Goal: Task Accomplishment & Management: Use online tool/utility

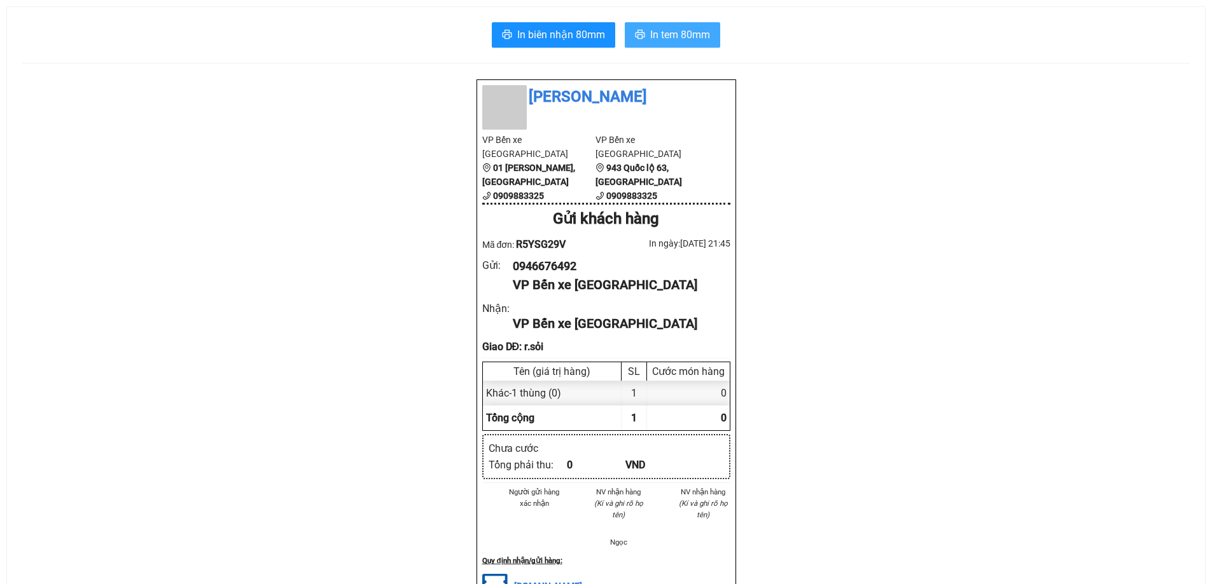
click at [672, 37] on span "In tem 80mm" at bounding box center [680, 35] width 60 height 16
click at [682, 33] on span "In tem 80mm" at bounding box center [680, 35] width 60 height 16
click at [669, 36] on span "In tem 80mm" at bounding box center [680, 35] width 60 height 16
click at [652, 34] on span "In tem 80mm" at bounding box center [680, 35] width 60 height 16
click at [664, 32] on span "In tem 80mm" at bounding box center [680, 35] width 60 height 16
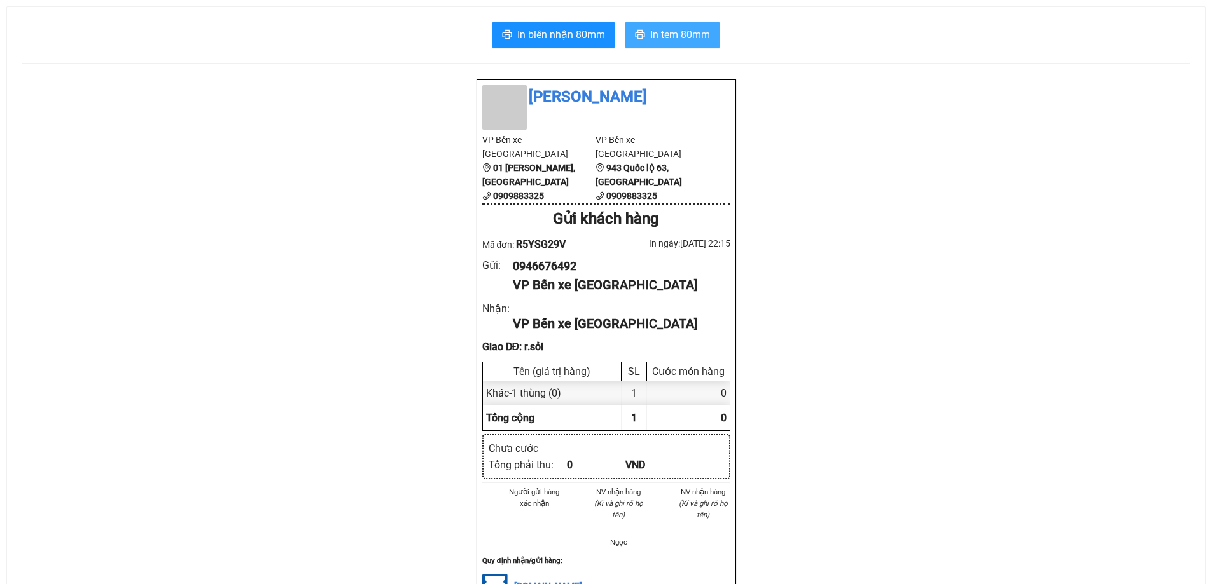
click at [679, 38] on span "In tem 80mm" at bounding box center [680, 35] width 60 height 16
click at [967, 391] on div "Thanh Phong VP Bến xe Đà Lạt 01 Tô Hiến Thành, Đà Lạt 0909883325 VP Bến xe Vĩnh…" at bounding box center [605, 509] width 1167 height 861
click at [674, 32] on span "In tem 80mm" at bounding box center [680, 35] width 60 height 16
click at [683, 36] on span "In tem 80mm" at bounding box center [680, 35] width 60 height 16
click at [670, 34] on span "In tem 80mm" at bounding box center [680, 35] width 60 height 16
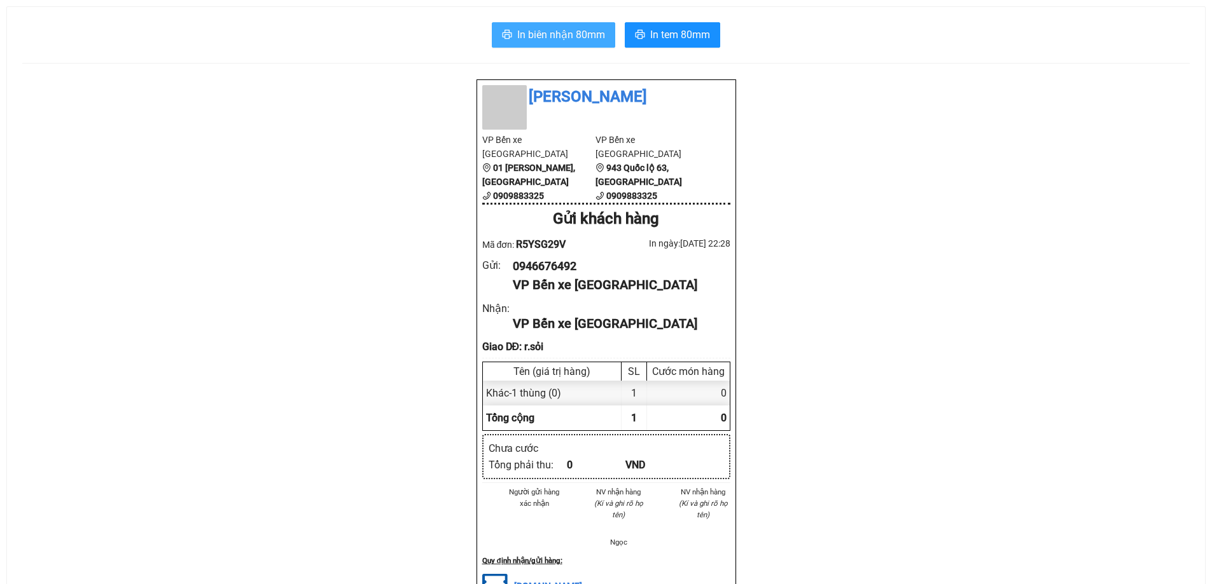
click at [551, 39] on span "In biên nhận 80mm" at bounding box center [561, 35] width 88 height 16
click at [544, 34] on span "In biên nhận 80mm" at bounding box center [561, 35] width 88 height 16
click at [583, 34] on span "In biên nhận 80mm" at bounding box center [561, 35] width 88 height 16
click at [557, 31] on span "In biên nhận 80mm" at bounding box center [561, 35] width 88 height 16
click at [665, 36] on span "In tem 80mm" at bounding box center [680, 35] width 60 height 16
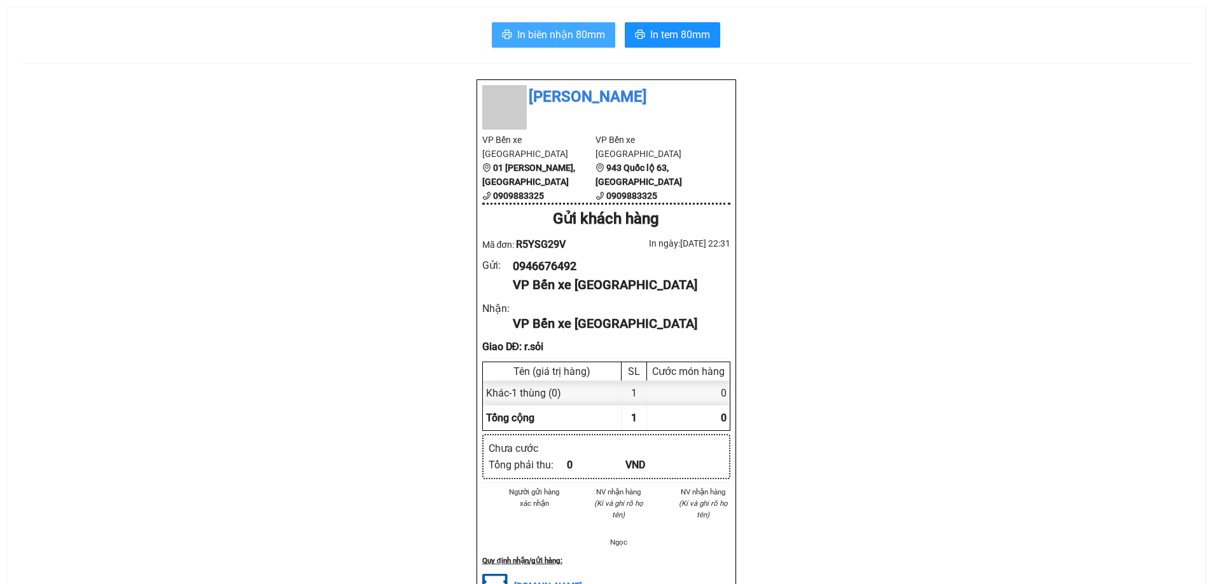
click at [536, 31] on span "In biên nhận 80mm" at bounding box center [561, 35] width 88 height 16
click at [663, 34] on span "In tem 80mm" at bounding box center [680, 35] width 60 height 16
click at [686, 37] on span "In tem 80mm" at bounding box center [680, 35] width 60 height 16
click at [692, 38] on span "In tem 80mm" at bounding box center [680, 35] width 60 height 16
